Goal: Task Accomplishment & Management: Complete application form

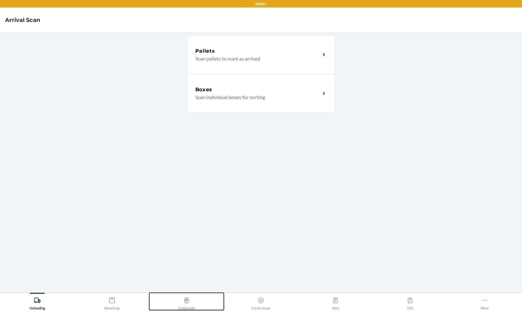
click at [183, 297] on icon at bounding box center [186, 300] width 7 height 7
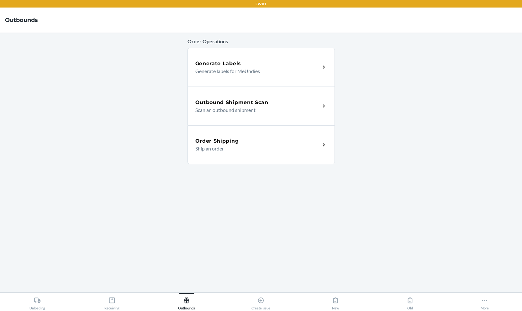
click at [252, 103] on h5 "Outbound Shipment Scan" at bounding box center [231, 103] width 73 height 8
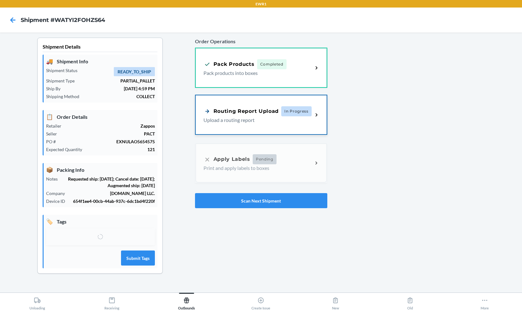
click at [302, 119] on p "Upload a routing report" at bounding box center [255, 120] width 105 height 8
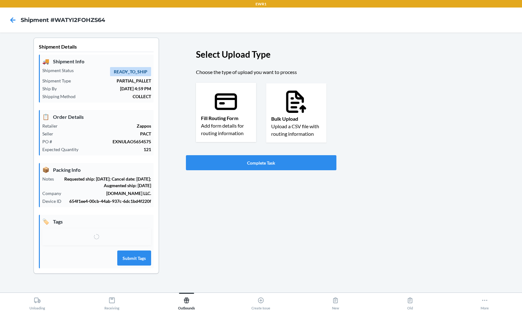
click at [224, 115] on p "Fill Routing Form" at bounding box center [226, 118] width 50 height 8
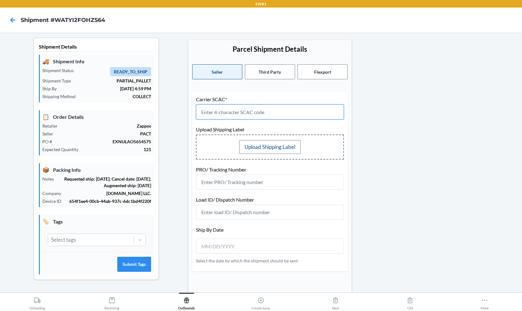
click at [261, 112] on input "text" at bounding box center [270, 111] width 148 height 15
click at [133, 141] on p "EXNULAO5654575" at bounding box center [104, 141] width 94 height 7
copy p "EXNULAO5654575"
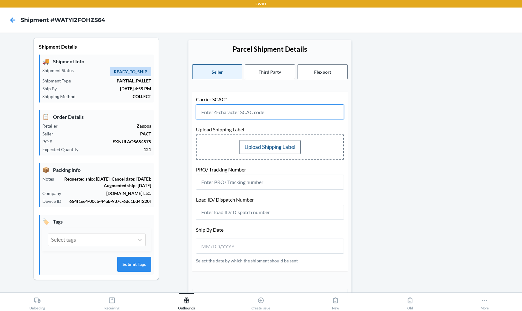
click at [245, 114] on input "text" at bounding box center [270, 111] width 148 height 15
drag, startPoint x: 218, startPoint y: 112, endPoint x: 194, endPoint y: 109, distance: 24.6
click at [196, 109] on input "UPSG" at bounding box center [270, 111] width 148 height 15
type input "UPSG"
click at [244, 97] on p "Carrier SCAC*" at bounding box center [270, 100] width 148 height 8
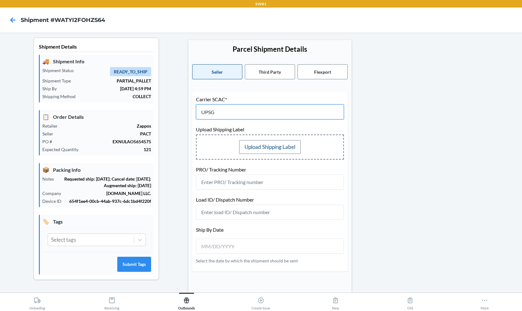
click at [233, 114] on input "UPSG" at bounding box center [270, 111] width 148 height 15
click at [270, 75] on button "Third Party" at bounding box center [270, 71] width 50 height 15
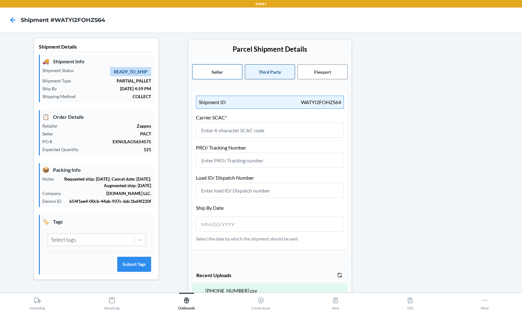
click at [225, 73] on button "Seller" at bounding box center [217, 71] width 50 height 15
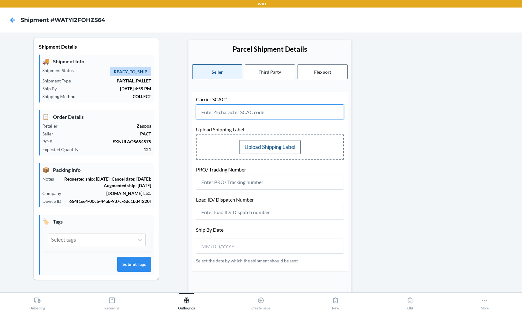
click at [224, 113] on input "text" at bounding box center [270, 111] width 148 height 15
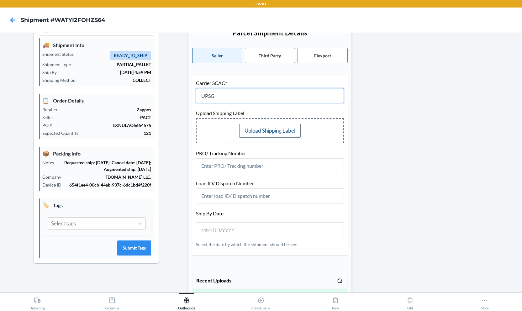
scroll to position [35, 0]
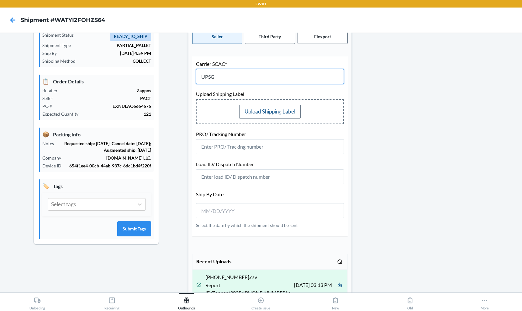
type input "UPSG"
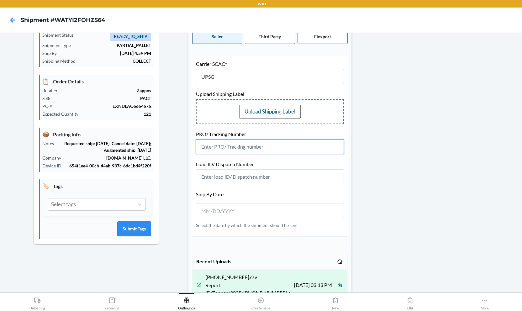
click at [277, 149] on input "text" at bounding box center [270, 146] width 148 height 15
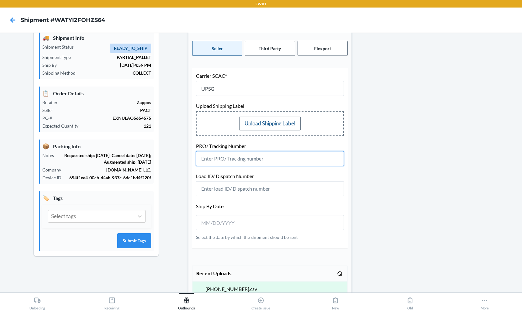
scroll to position [85, 0]
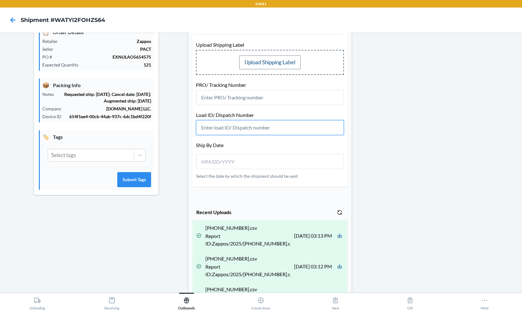
click at [248, 134] on input "text" at bounding box center [270, 127] width 148 height 15
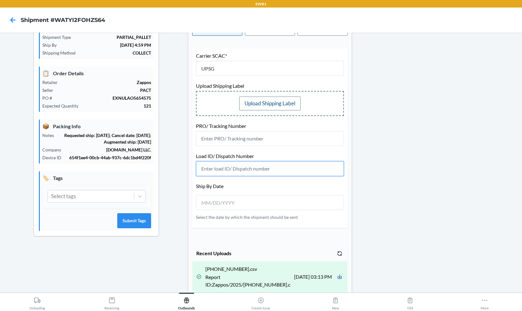
scroll to position [39, 0]
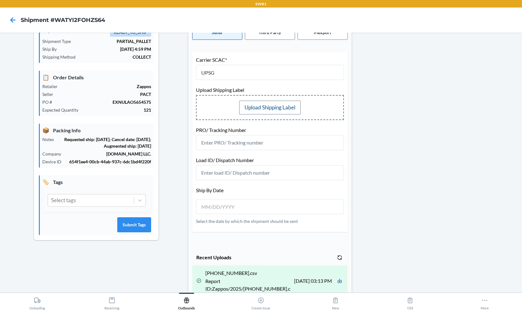
click at [122, 157] on p "[DOMAIN_NAME] LLC." at bounding box center [108, 153] width 85 height 7
click at [135, 101] on p "EXNULAO5654575" at bounding box center [104, 102] width 94 height 7
copy p "EXNULAO5654575"
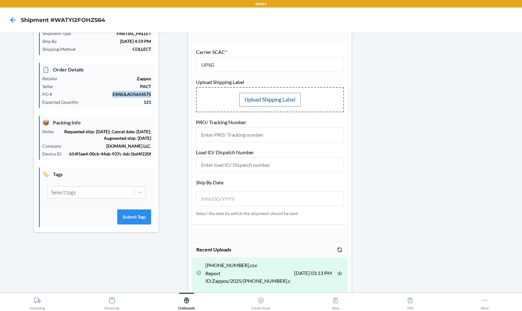
type input "__/__/____"
click at [249, 196] on input "__/__/____" at bounding box center [229, 199] width 56 height 8
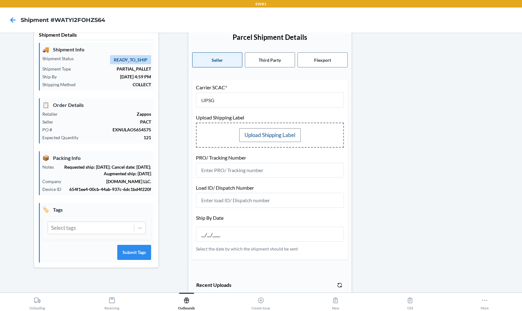
scroll to position [16, 0]
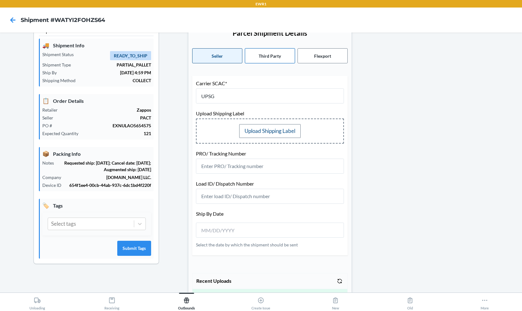
click at [278, 60] on button "Third Party" at bounding box center [270, 55] width 50 height 15
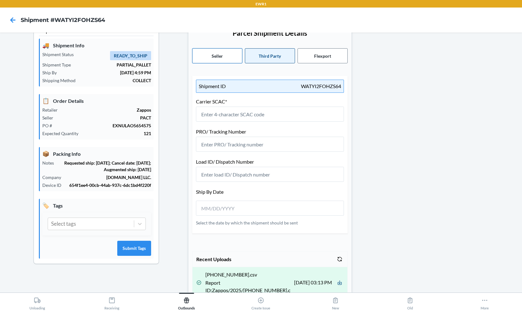
click at [234, 60] on button "Seller" at bounding box center [217, 55] width 50 height 15
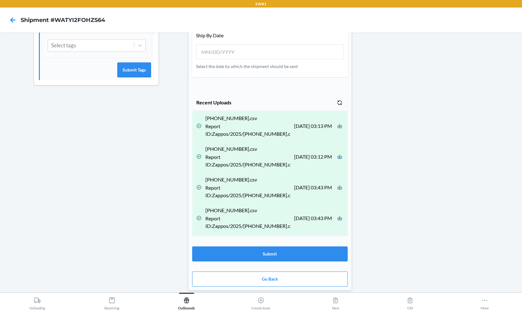
scroll to position [0, 0]
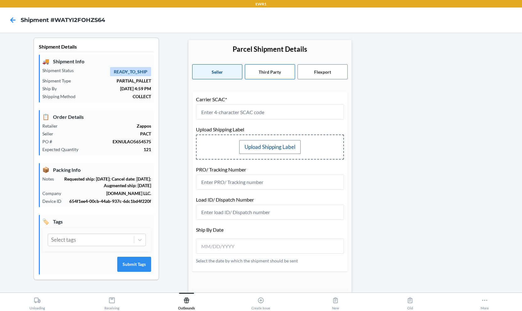
click at [262, 65] on button "Third Party" at bounding box center [270, 71] width 50 height 15
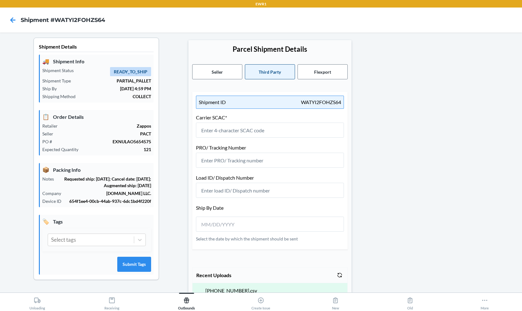
click at [318, 102] on p "WATYI2FOHZS64" at bounding box center [321, 102] width 40 height 8
copy p "WATYI2FOHZS64"
click at [304, 69] on button "Flexport" at bounding box center [322, 71] width 50 height 15
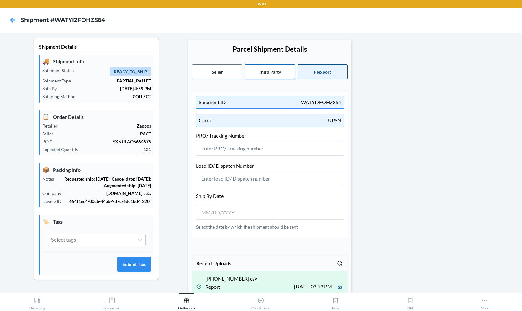
click at [276, 73] on button "Third Party" at bounding box center [270, 71] width 50 height 15
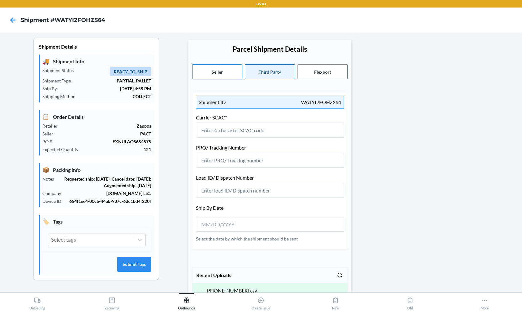
click at [234, 74] on button "Seller" at bounding box center [217, 71] width 50 height 15
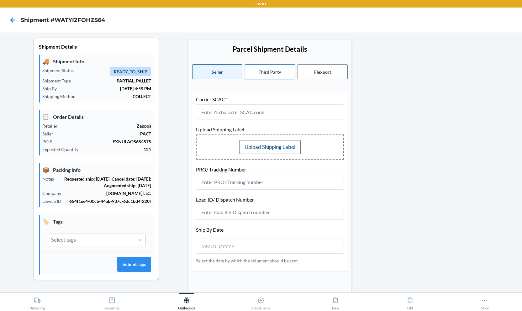
click at [264, 72] on button "Third Party" at bounding box center [270, 71] width 50 height 15
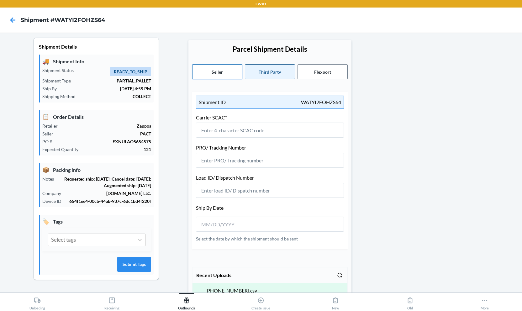
click at [225, 74] on button "Seller" at bounding box center [217, 71] width 50 height 15
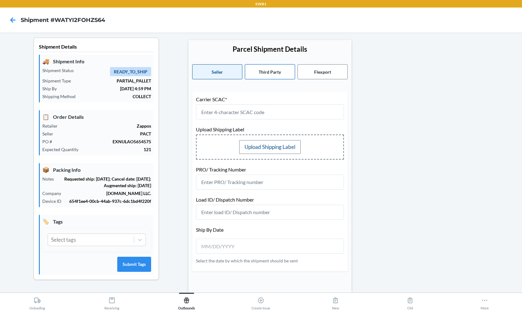
click at [261, 73] on button "Third Party" at bounding box center [270, 71] width 50 height 15
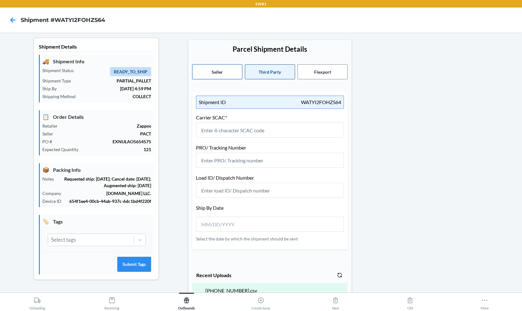
click at [229, 72] on button "Seller" at bounding box center [217, 71] width 50 height 15
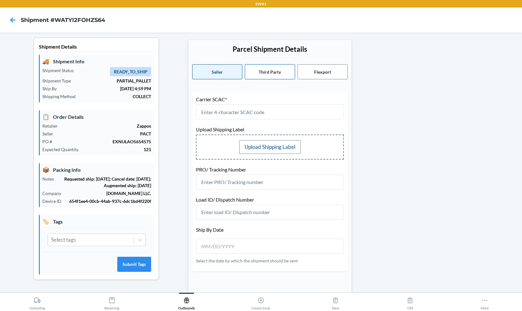
click at [251, 72] on button "Third Party" at bounding box center [270, 71] width 50 height 15
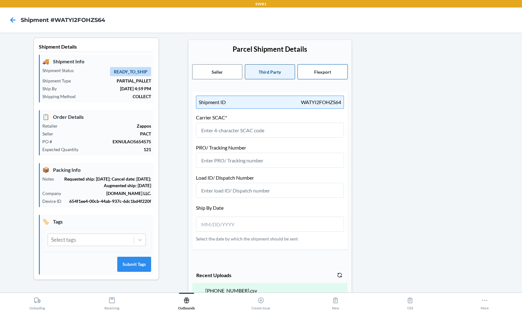
click at [324, 74] on button "Flexport" at bounding box center [322, 71] width 50 height 15
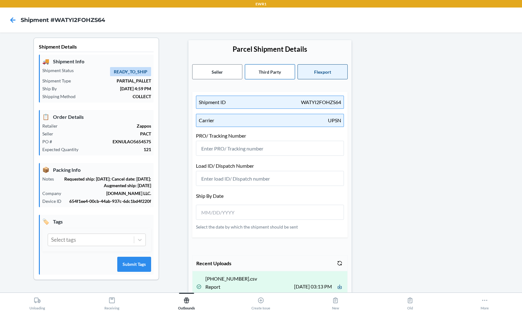
click at [269, 73] on button "Third Party" at bounding box center [270, 71] width 50 height 15
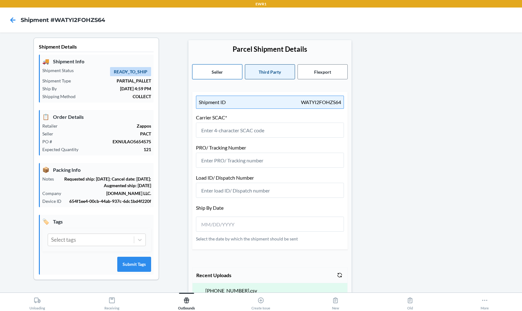
click at [210, 73] on button "Seller" at bounding box center [217, 71] width 50 height 15
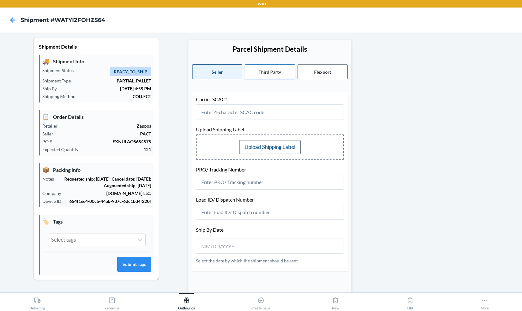
click at [270, 72] on button "Third Party" at bounding box center [270, 71] width 50 height 15
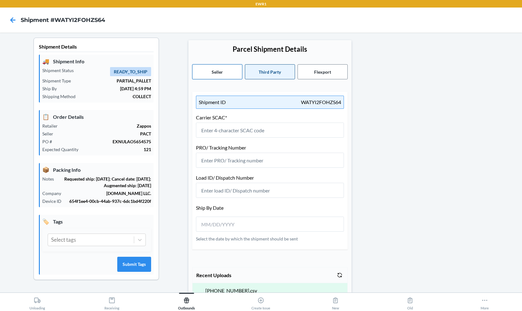
click at [219, 72] on button "Seller" at bounding box center [217, 71] width 50 height 15
